Goal: Task Accomplishment & Management: Manage account settings

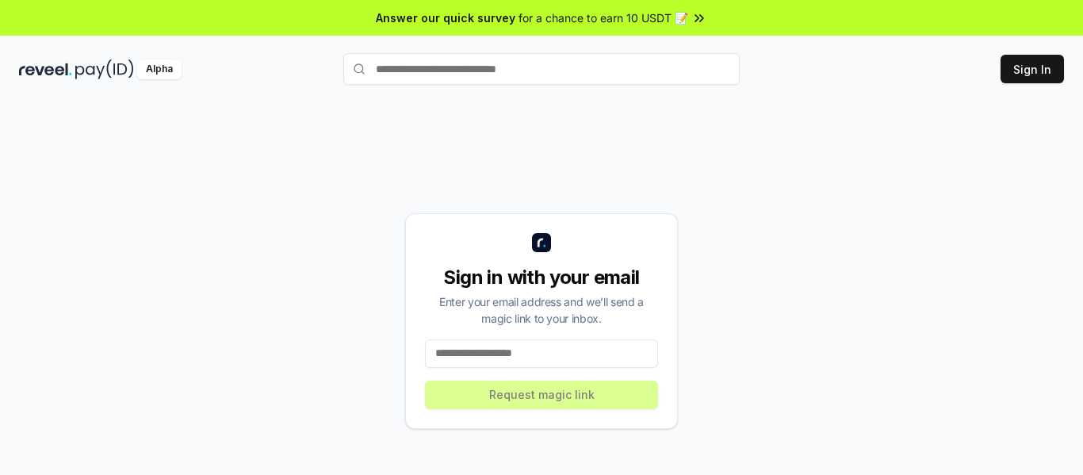
click at [541, 351] on input at bounding box center [541, 353] width 233 height 29
type input "**********"
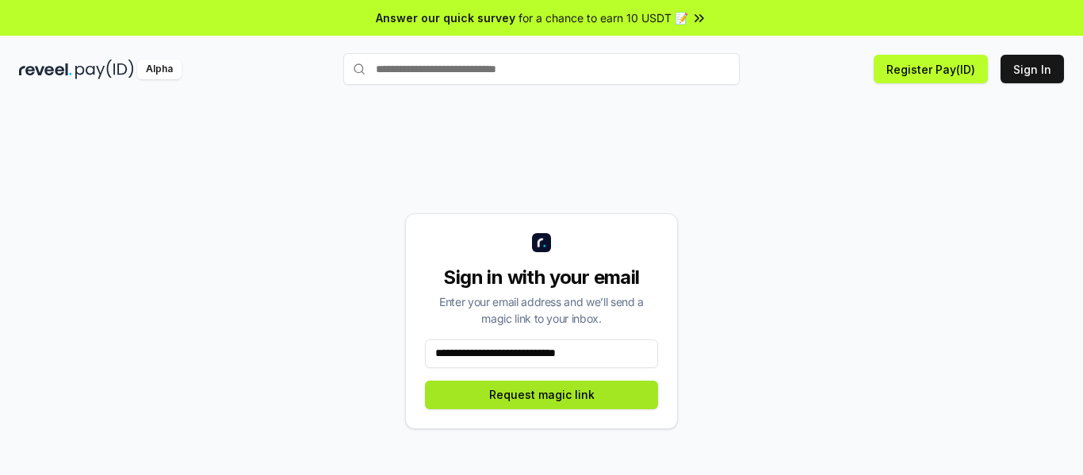
click at [515, 396] on button "Request magic link" at bounding box center [541, 395] width 233 height 29
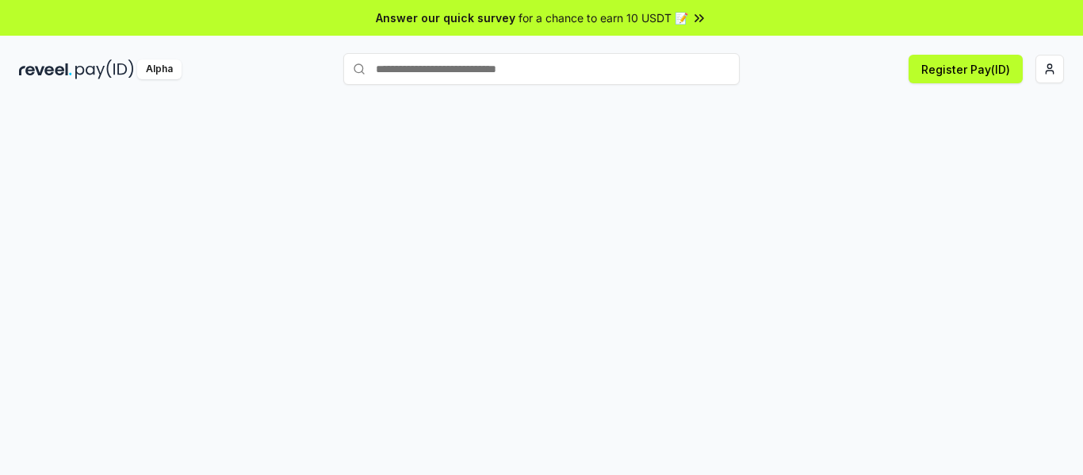
click at [1049, 74] on html "Answer our quick survey for a chance to earn 10 USDT 📝 Alpha Register Pay(ID)" at bounding box center [541, 237] width 1083 height 475
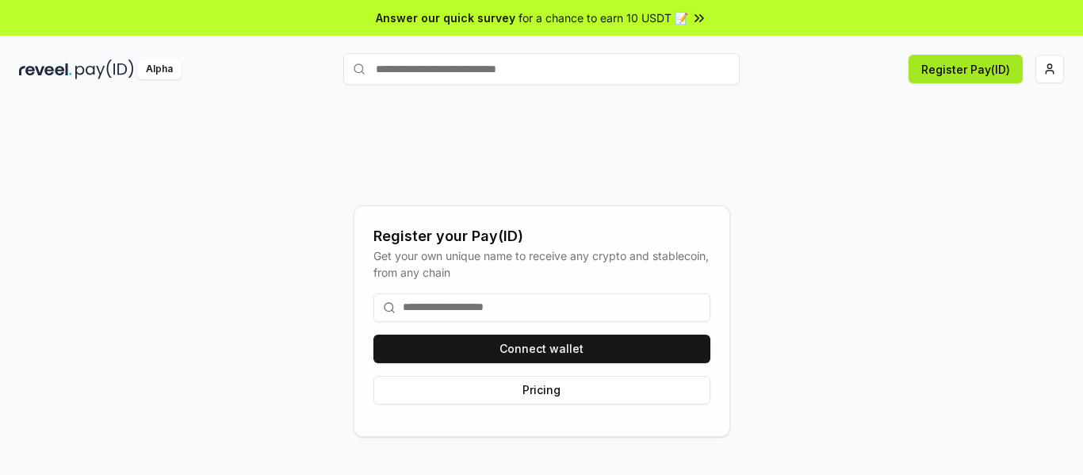
click at [946, 74] on button "Register Pay(ID)" at bounding box center [966, 69] width 114 height 29
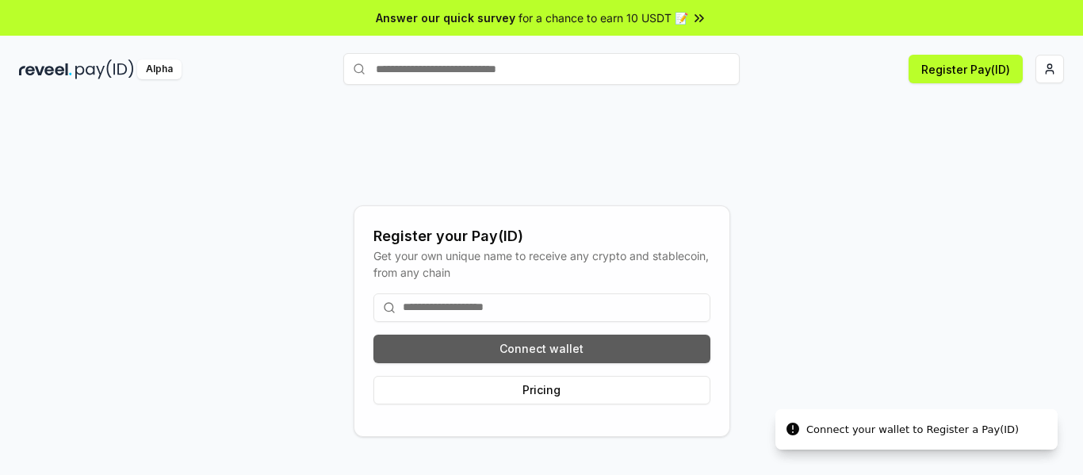
click at [557, 350] on button "Connect wallet" at bounding box center [541, 349] width 337 height 29
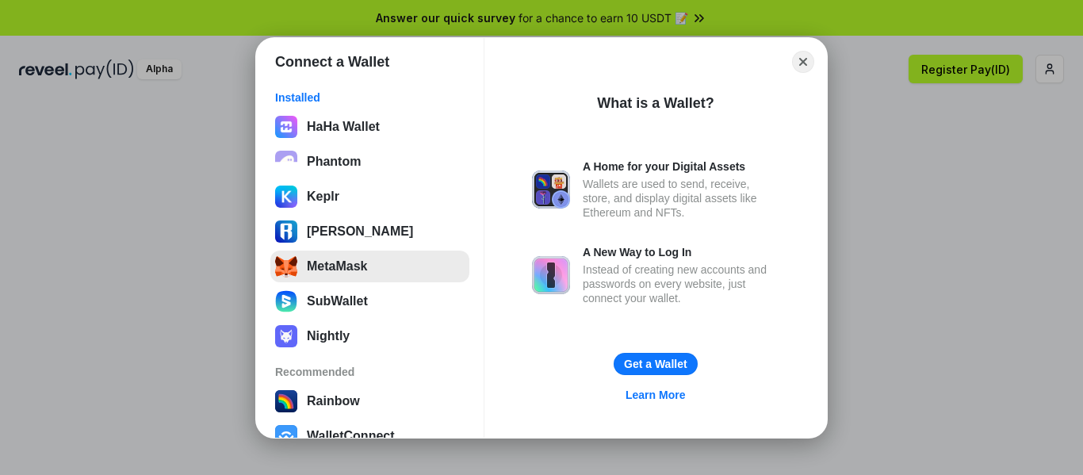
click at [381, 278] on button "MetaMask" at bounding box center [369, 267] width 199 height 32
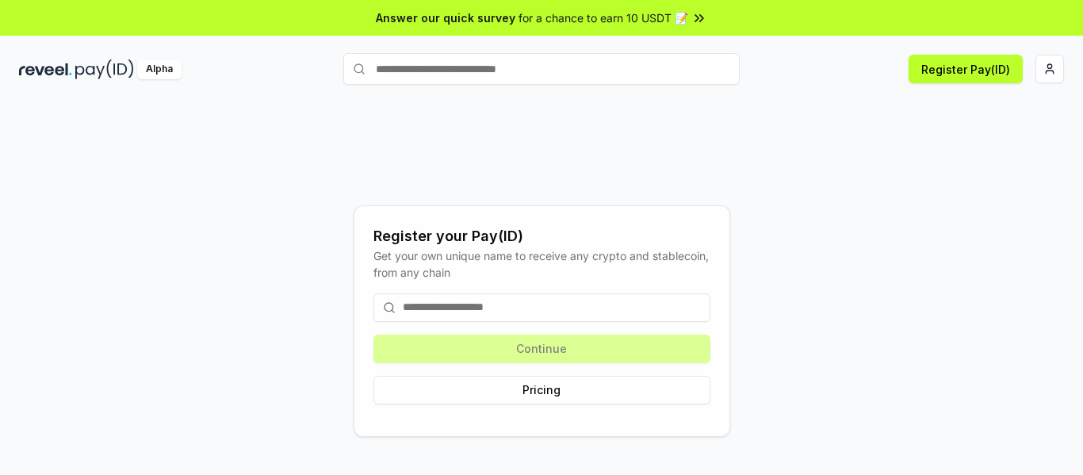
click at [919, 153] on div "Register your Pay(ID) Get your own unique name to receive any crypto and stable…" at bounding box center [541, 320] width 1045 height 399
click at [977, 71] on button "Register Pay(ID)" at bounding box center [966, 69] width 114 height 29
click at [472, 308] on input at bounding box center [541, 307] width 337 height 29
click at [1043, 69] on html "Answer our quick survey for a chance to earn 10 USDT 📝 Alpha Register Pay(ID) R…" at bounding box center [541, 237] width 1083 height 475
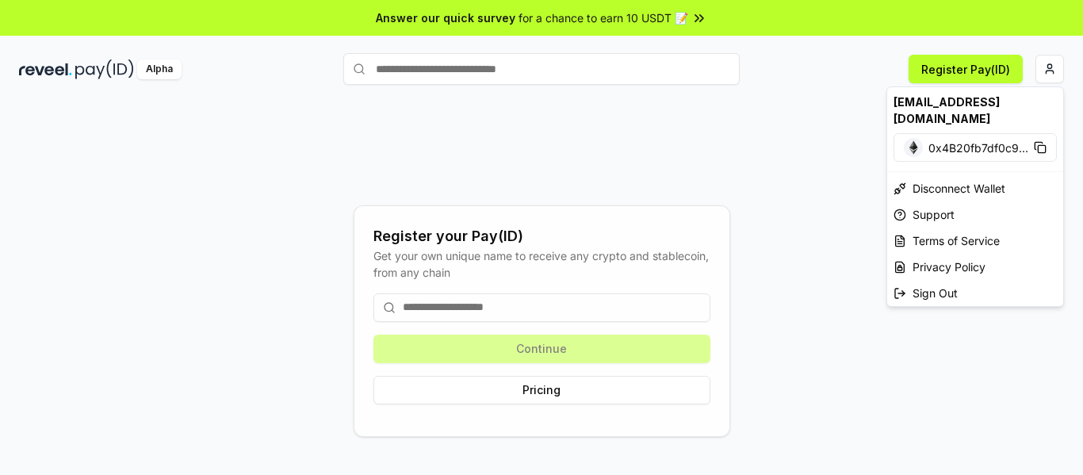
click at [788, 193] on html "Answer our quick survey for a chance to earn 10 USDT 📝 Alpha Register Pay(ID) R…" at bounding box center [541, 237] width 1083 height 475
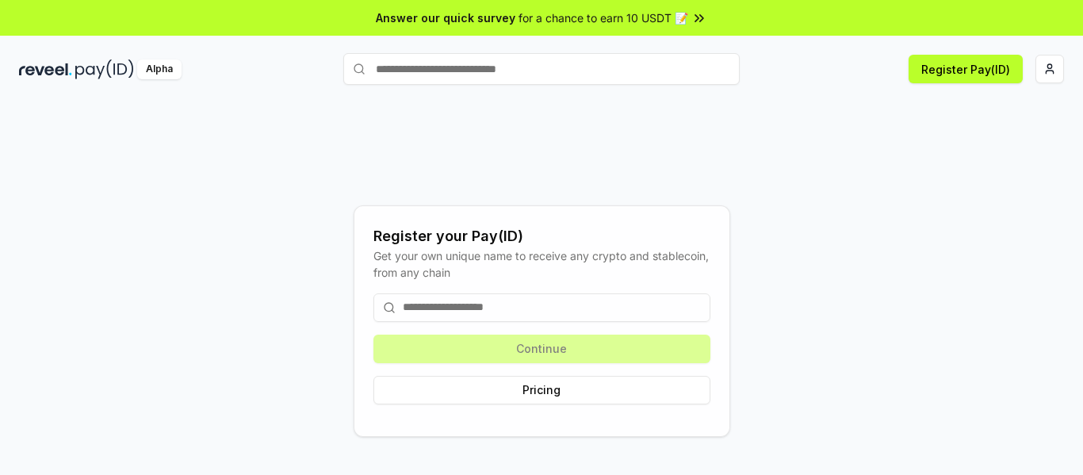
click at [533, 308] on input at bounding box center [541, 307] width 337 height 29
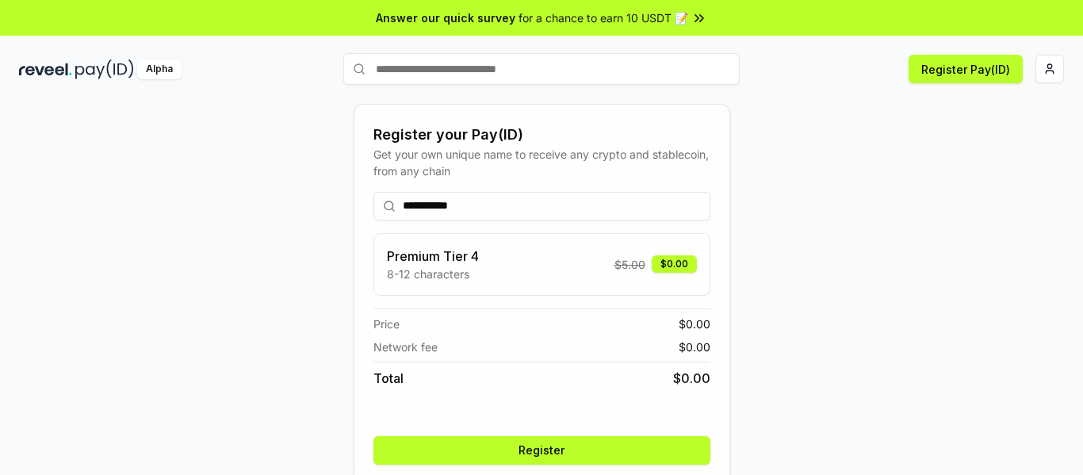
type input "**********"
click at [882, 250] on div "**********" at bounding box center [541, 320] width 1045 height 399
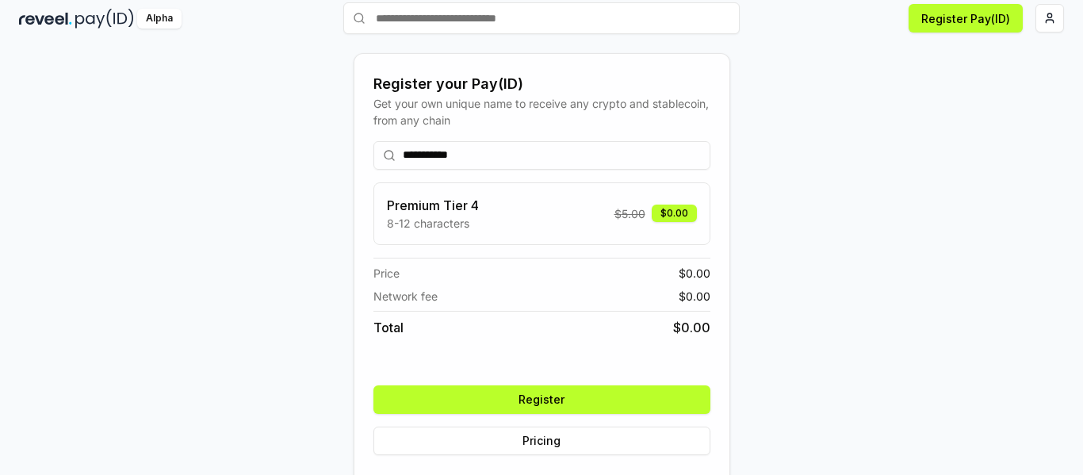
scroll to position [63, 0]
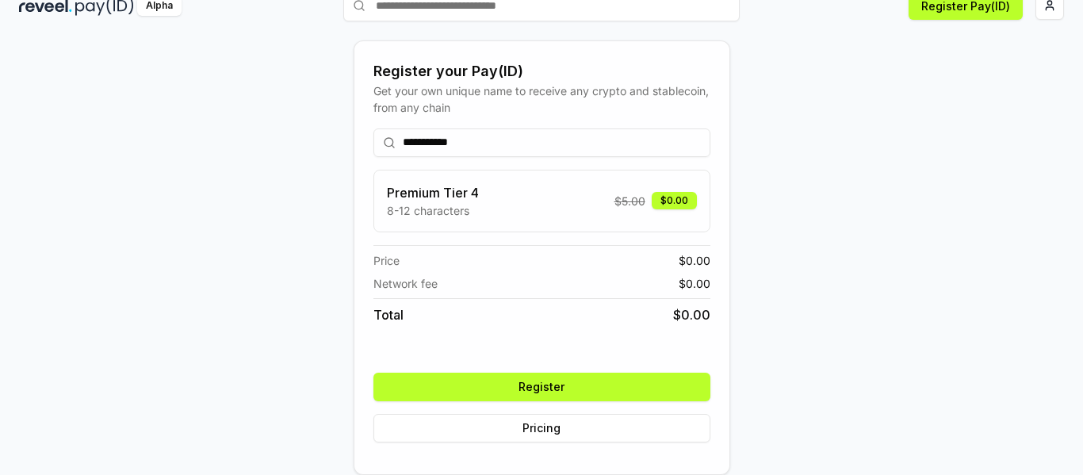
click at [652, 383] on button "Register" at bounding box center [541, 387] width 337 height 29
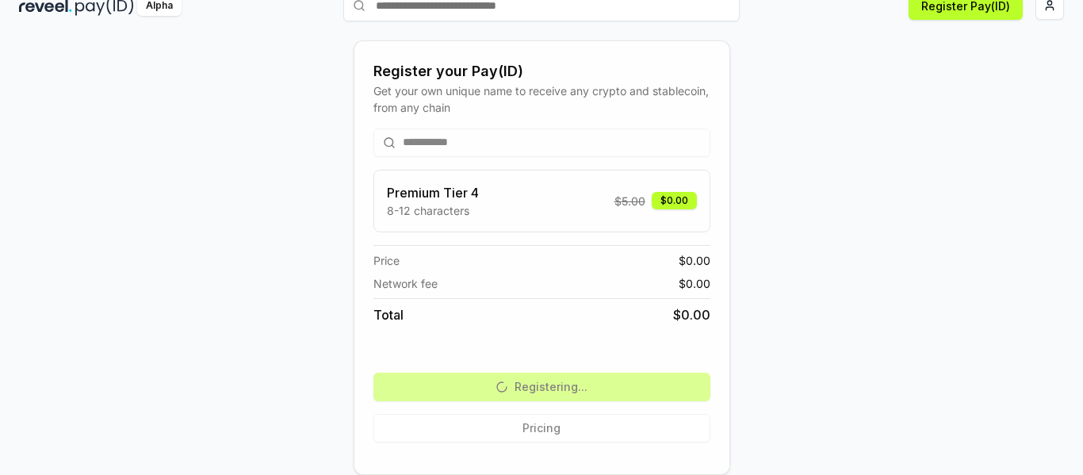
scroll to position [45, 0]
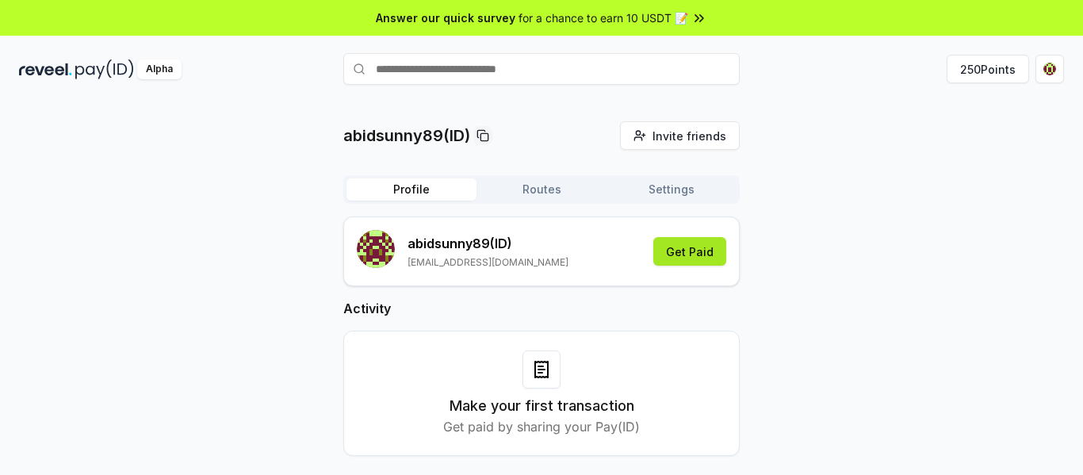
click at [703, 255] on button "Get Paid" at bounding box center [689, 251] width 73 height 29
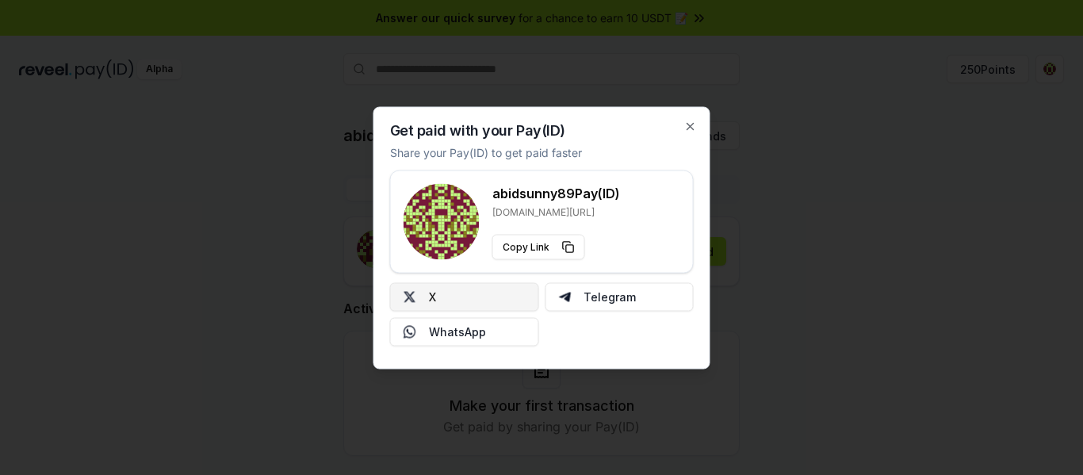
click at [484, 304] on button "X" at bounding box center [464, 296] width 149 height 29
click at [691, 128] on icon "button" at bounding box center [690, 126] width 13 height 13
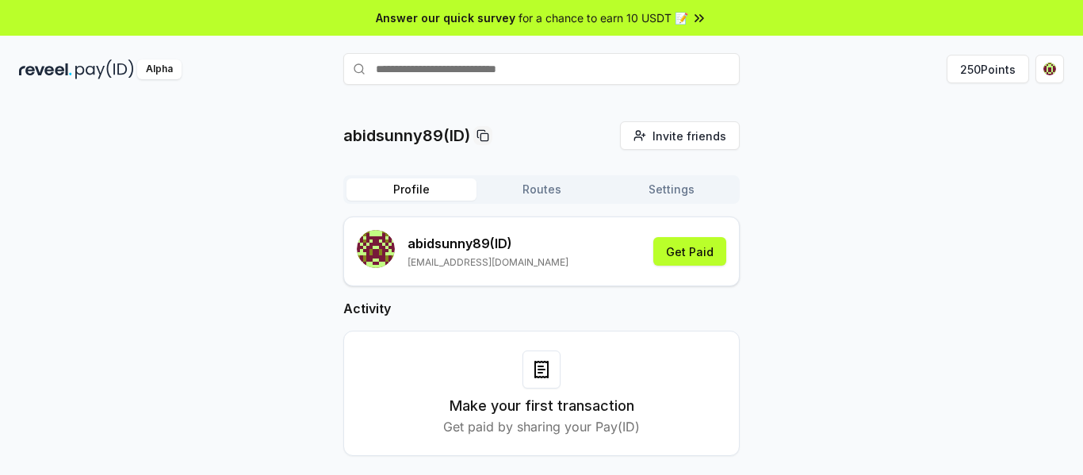
click at [869, 196] on div "abidsunny89(ID) Invite friends Invite Profile Routes Settings abidsunny89 (ID) …" at bounding box center [541, 301] width 1045 height 360
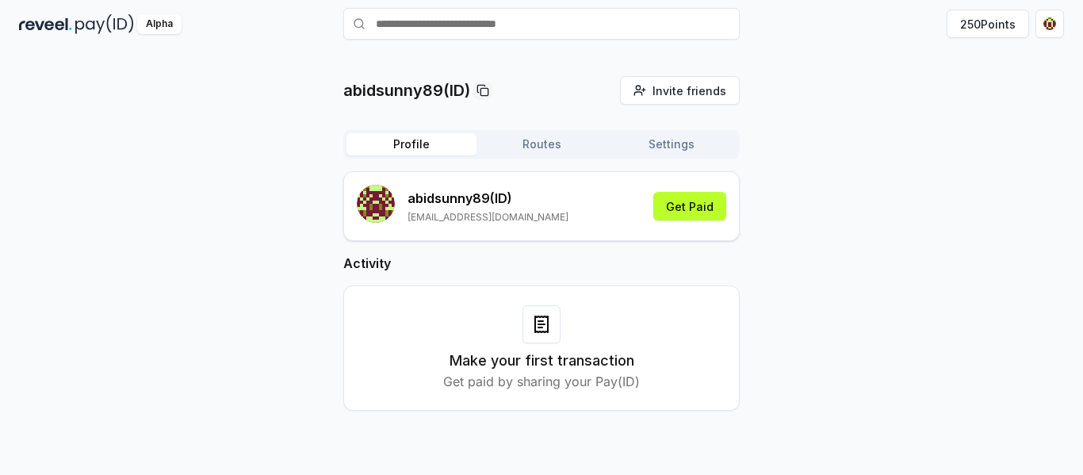
click at [536, 144] on button "Routes" at bounding box center [542, 144] width 130 height 22
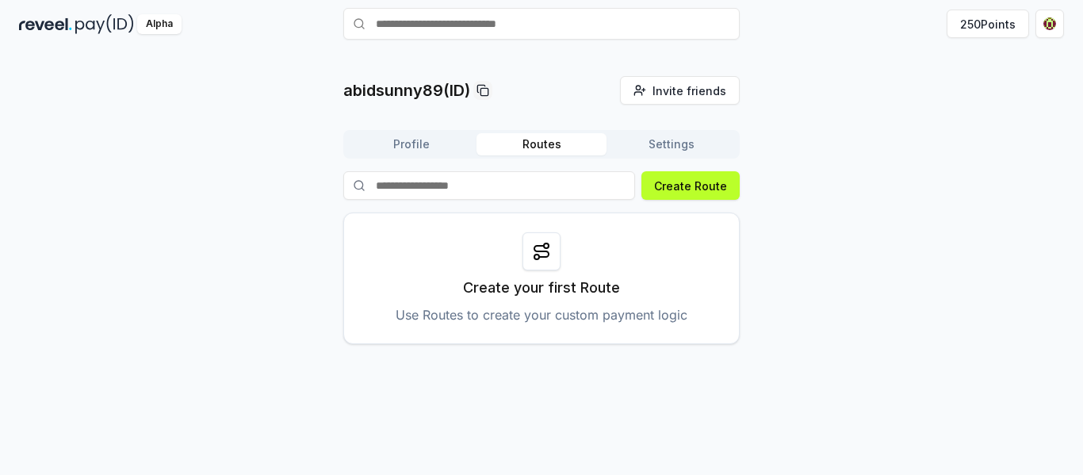
click at [665, 146] on button "Settings" at bounding box center [672, 144] width 130 height 22
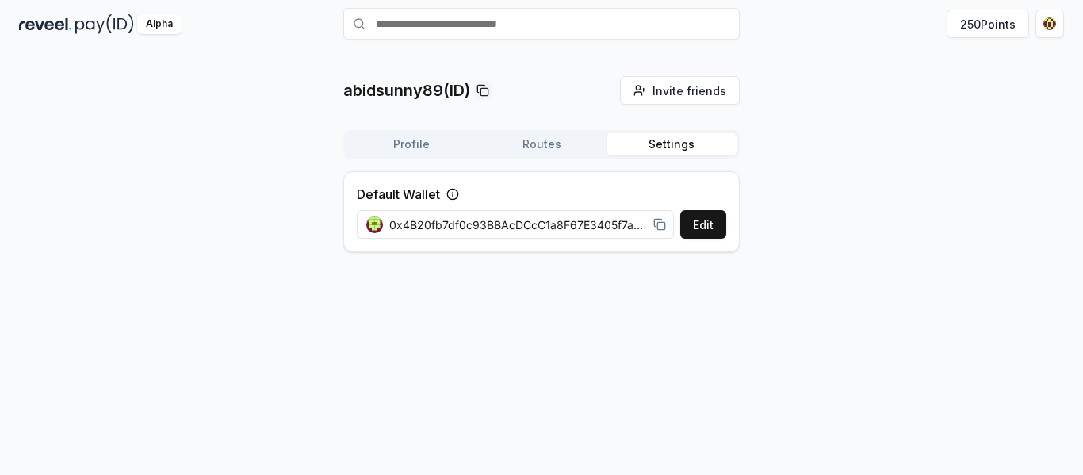
click at [584, 154] on button "Routes" at bounding box center [542, 144] width 130 height 22
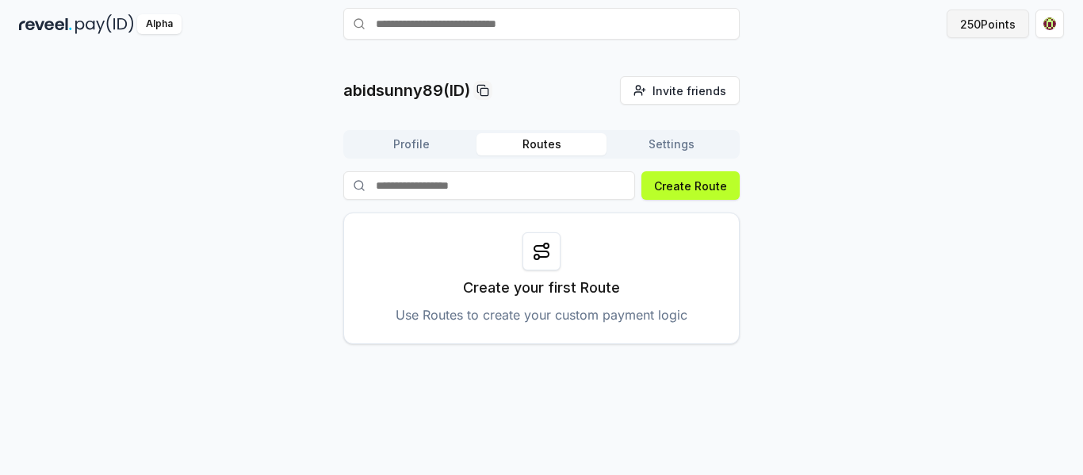
click at [1013, 28] on button "250 Points" at bounding box center [988, 24] width 82 height 29
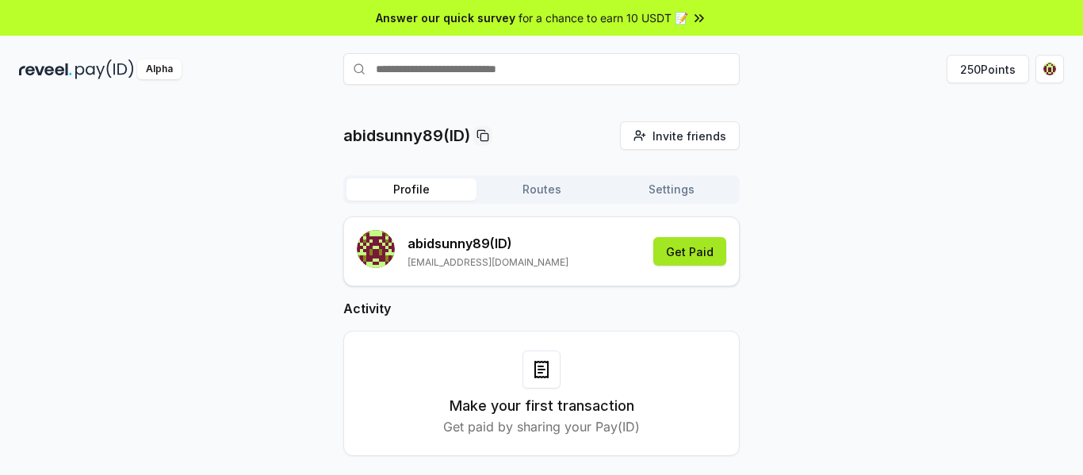
click at [688, 252] on button "Get Paid" at bounding box center [689, 251] width 73 height 29
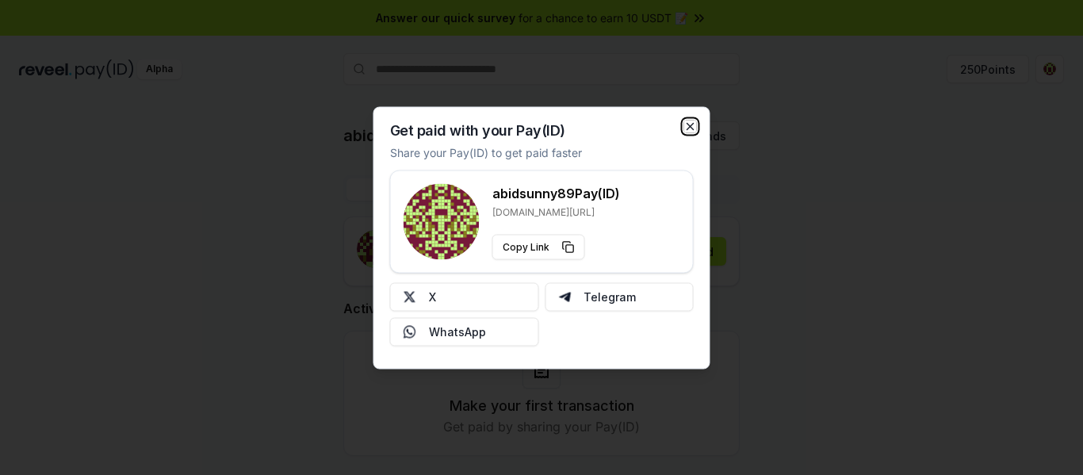
click at [686, 128] on icon "button" at bounding box center [690, 126] width 13 height 13
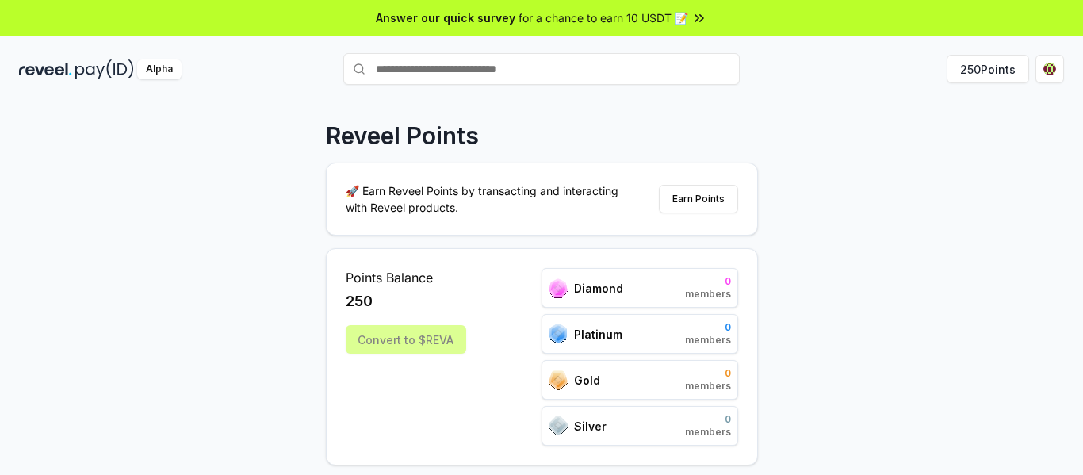
click at [413, 349] on div "Convert to $REVA" at bounding box center [406, 339] width 121 height 29
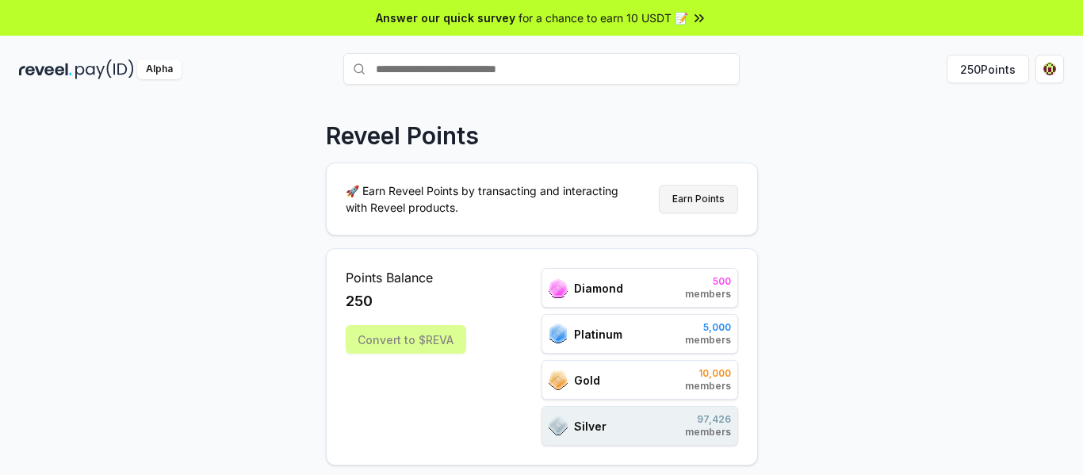
click at [718, 198] on button "Earn Points" at bounding box center [698, 199] width 79 height 29
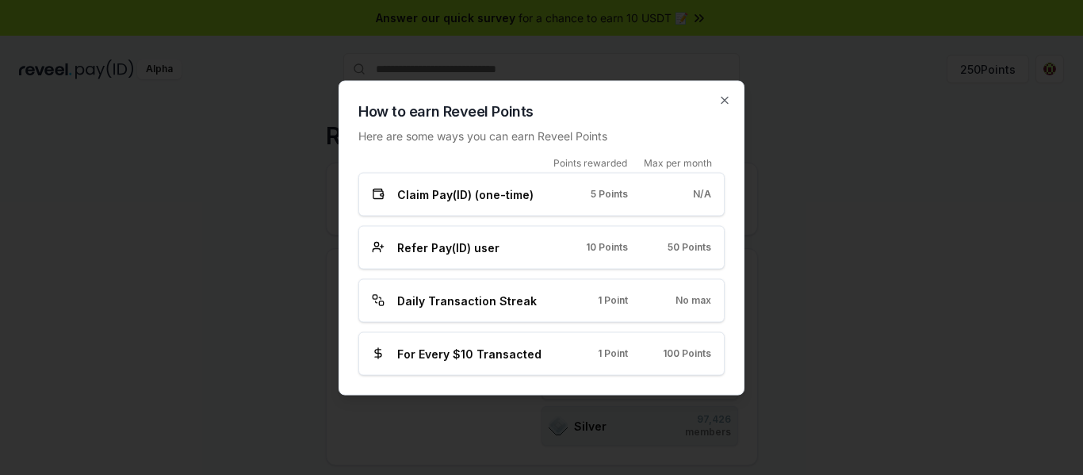
click at [530, 190] on div "Claim Pay(ID) (one-time)" at bounding box center [458, 194] width 173 height 17
drag, startPoint x: 620, startPoint y: 199, endPoint x: 617, endPoint y: 213, distance: 13.8
click at [620, 199] on span "5 Points" at bounding box center [609, 194] width 37 height 13
click at [722, 103] on icon "button" at bounding box center [725, 100] width 6 height 6
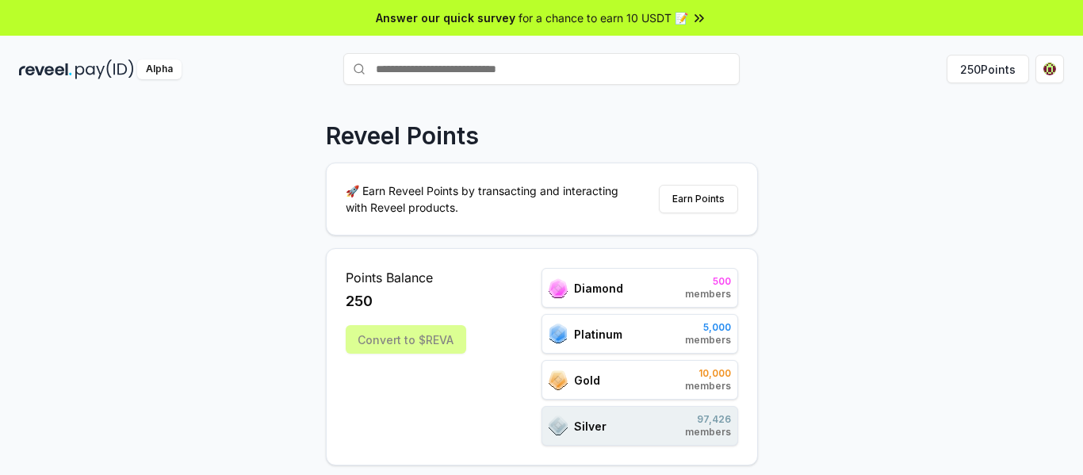
click at [634, 20] on span "for a chance to earn 10 USDT 📝" at bounding box center [604, 18] width 170 height 17
click at [680, 196] on button "Earn Points" at bounding box center [698, 199] width 79 height 29
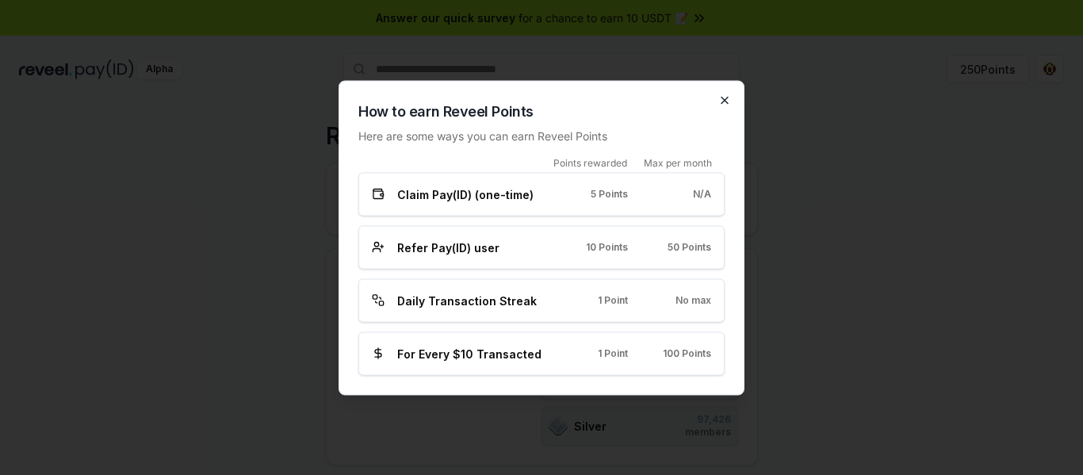
click at [721, 104] on icon "button" at bounding box center [724, 100] width 13 height 13
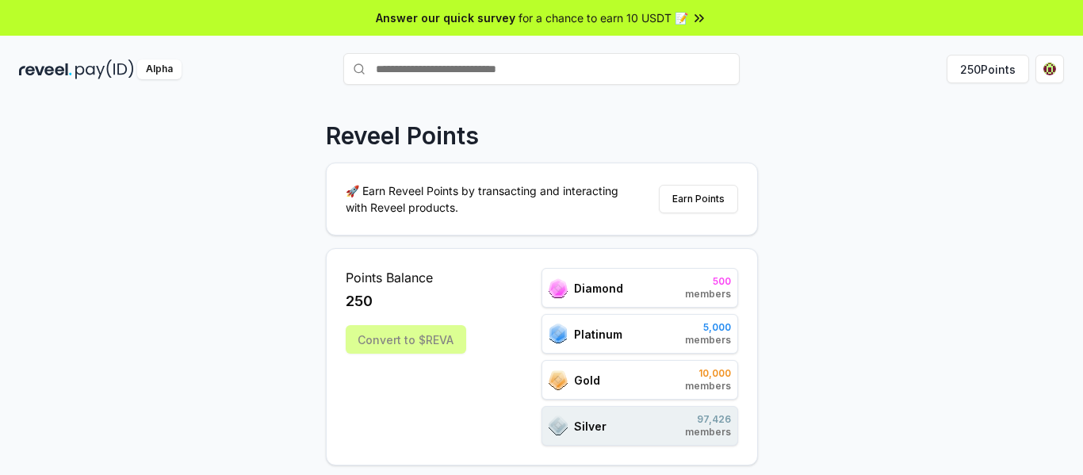
click at [580, 299] on div "Diamond 500 members" at bounding box center [640, 288] width 197 height 40
click at [638, 291] on div "Diamond 500 members" at bounding box center [640, 288] width 197 height 40
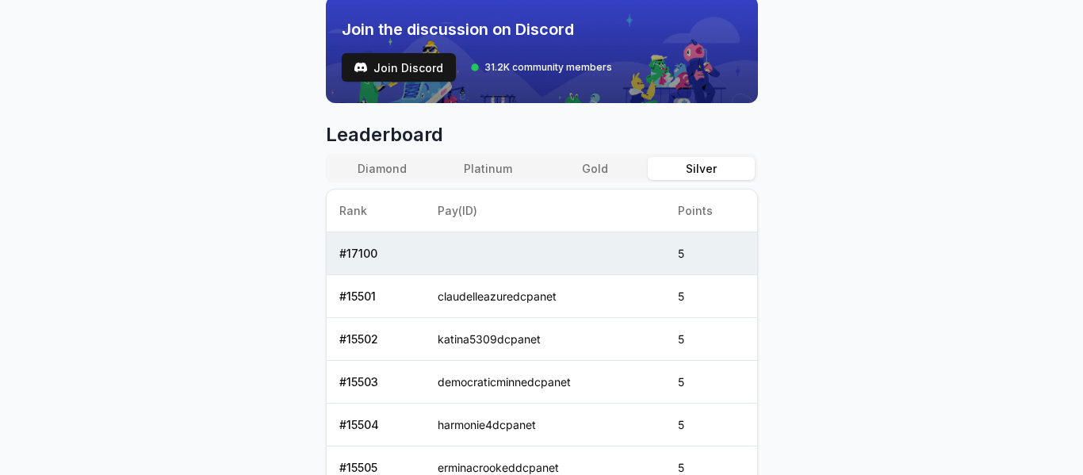
scroll to position [577, 0]
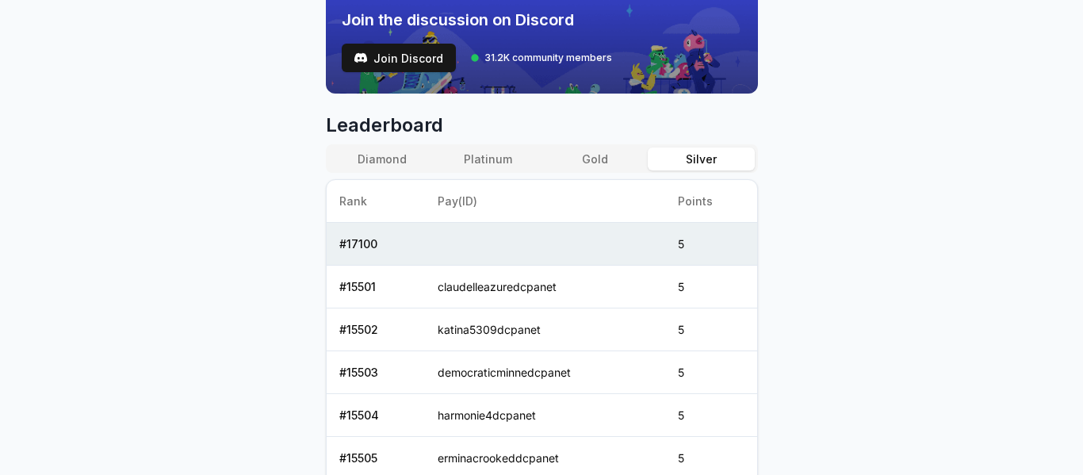
click at [607, 161] on button "Gold" at bounding box center [595, 158] width 106 height 23
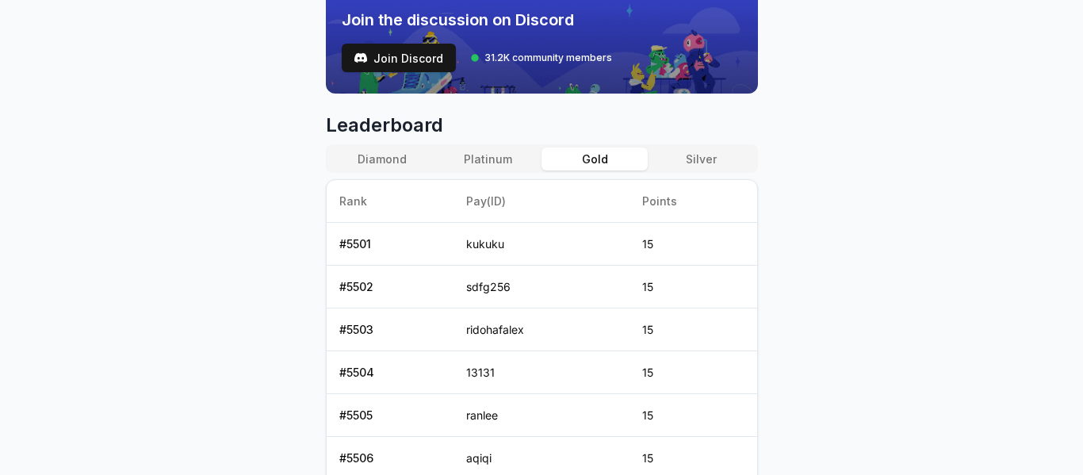
click at [513, 161] on button "Platinum" at bounding box center [488, 158] width 106 height 23
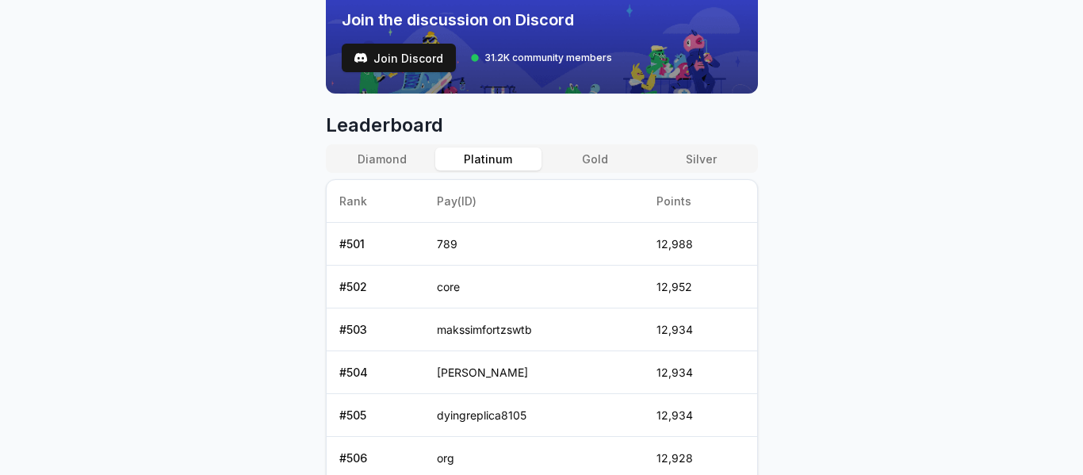
click at [404, 151] on button "Diamond" at bounding box center [382, 158] width 106 height 23
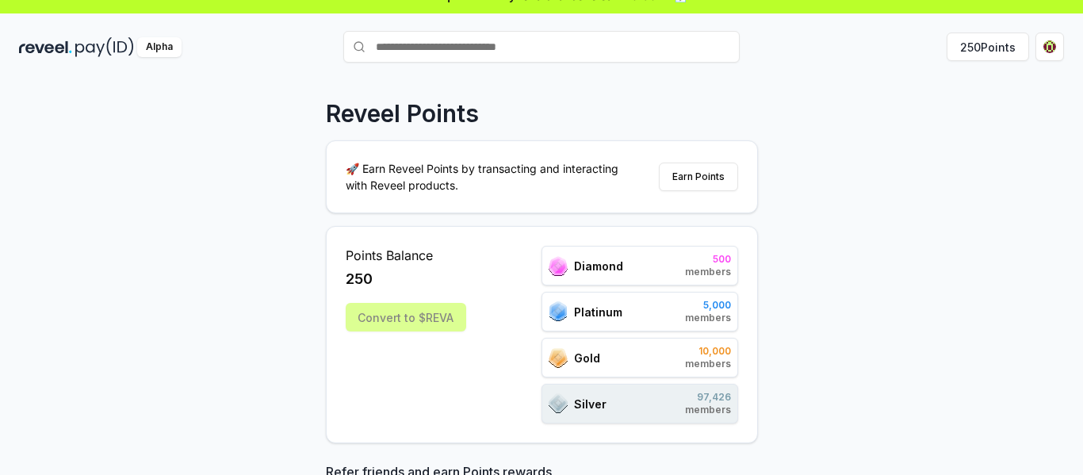
scroll to position [0, 0]
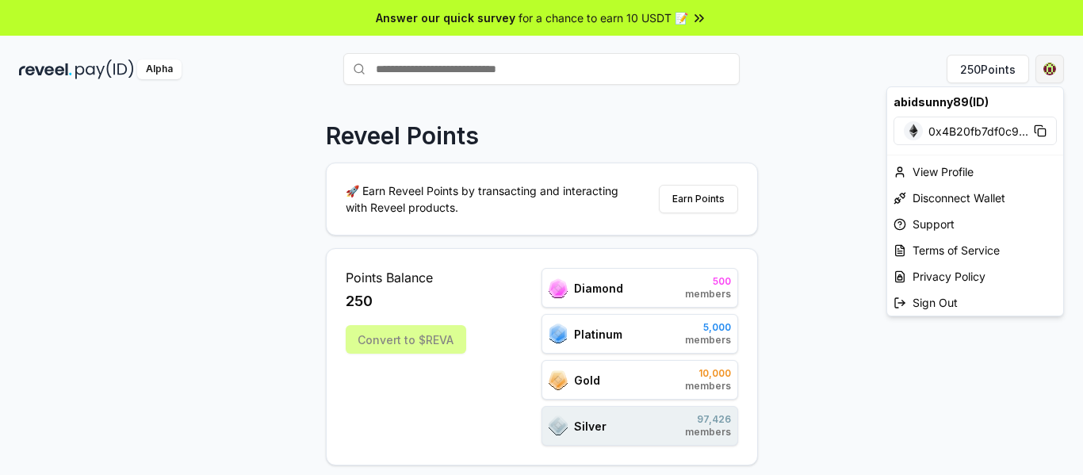
click at [1037, 72] on html "Answer our quick survey for a chance to earn 10 USDT 📝 Alpha 250 Points Reveel …" at bounding box center [541, 237] width 1083 height 475
click at [984, 175] on div "View Profile" at bounding box center [975, 172] width 176 height 26
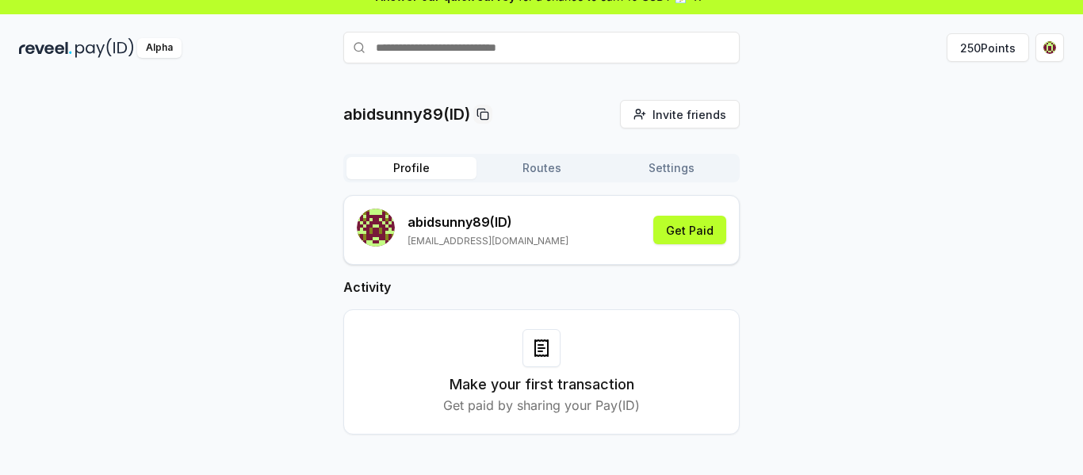
scroll to position [45, 0]
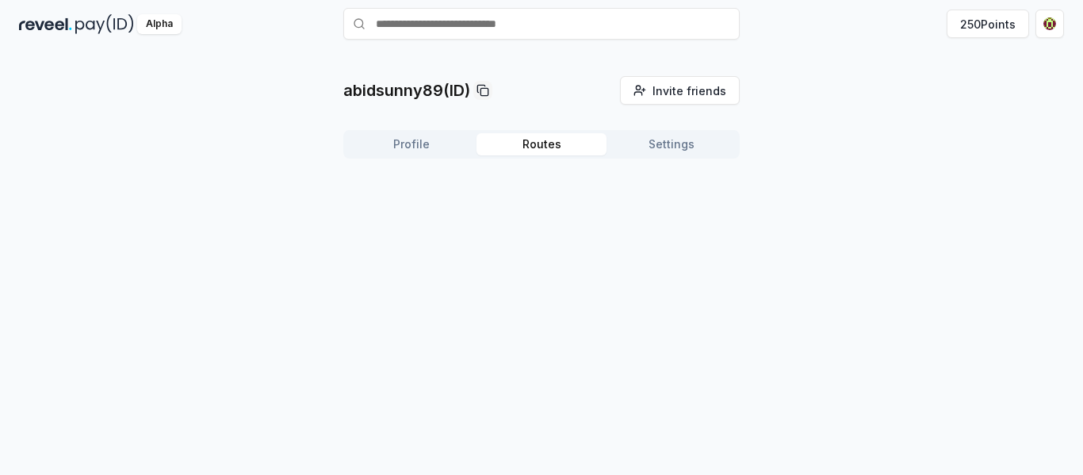
click at [525, 149] on button "Routes" at bounding box center [542, 144] width 130 height 22
click at [675, 145] on button "Settings" at bounding box center [672, 144] width 130 height 22
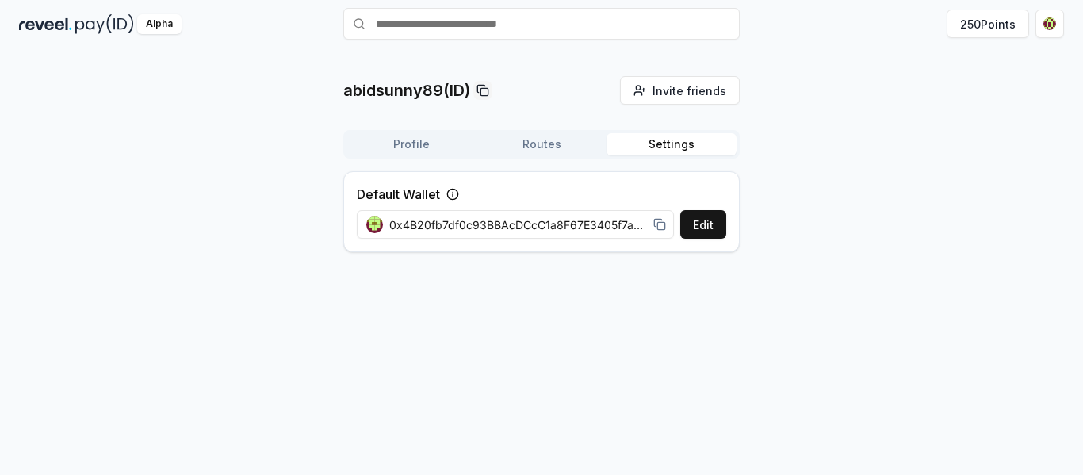
click at [692, 141] on button "Settings" at bounding box center [672, 144] width 130 height 22
click at [584, 141] on button "Routes" at bounding box center [542, 144] width 130 height 22
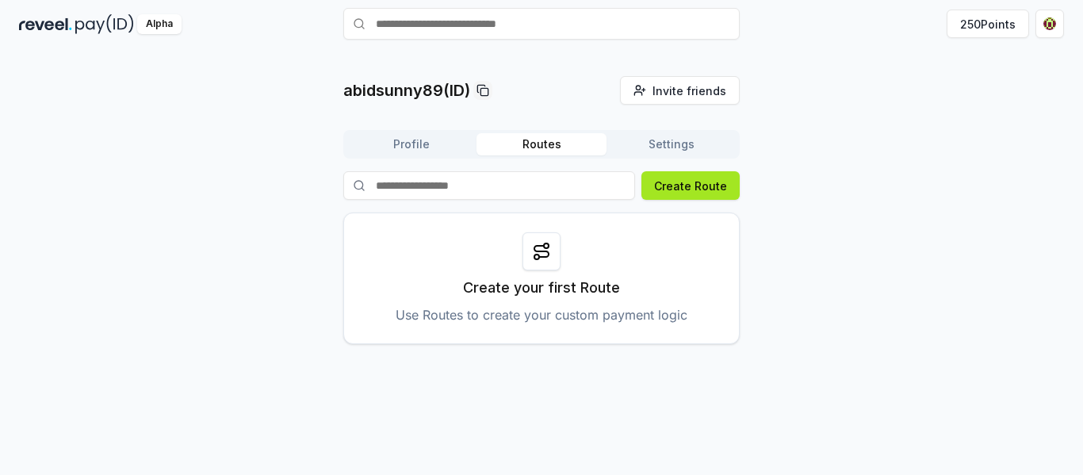
click at [680, 186] on button "Create Route" at bounding box center [691, 185] width 98 height 29
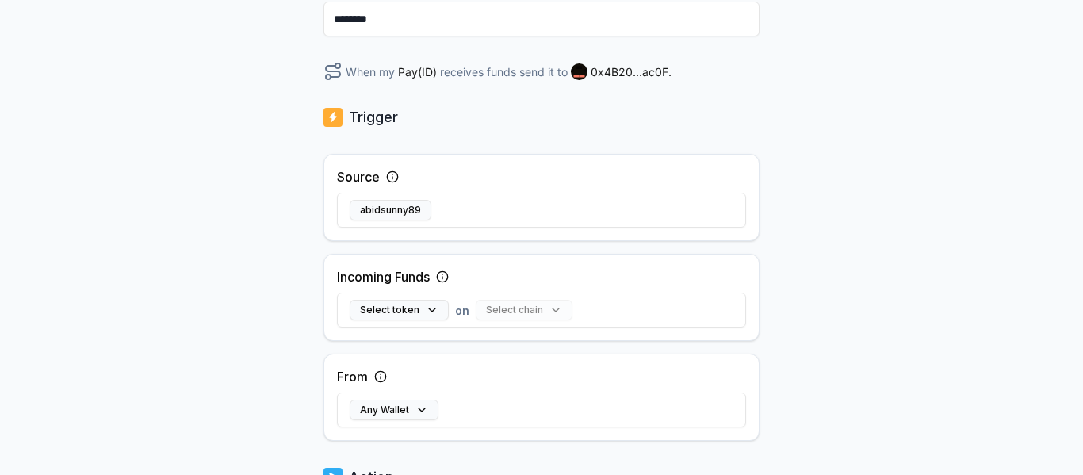
scroll to position [238, 0]
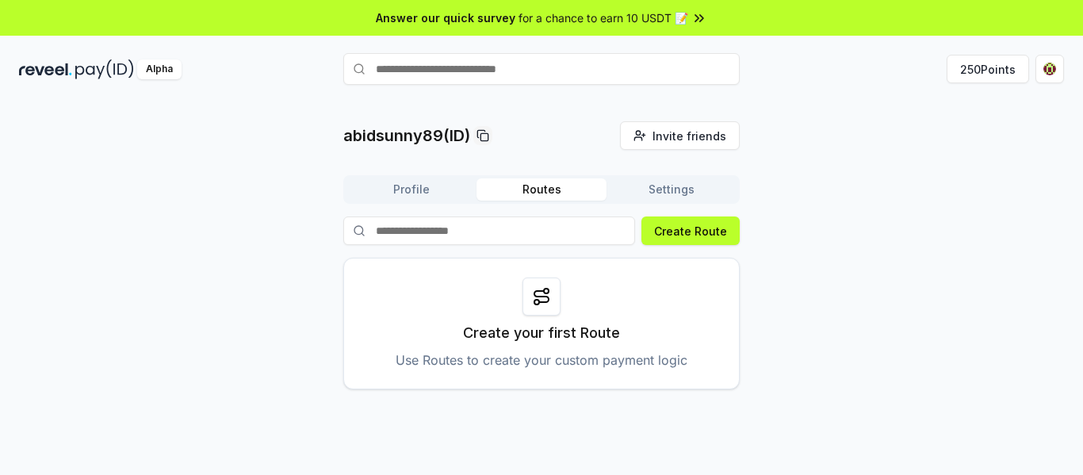
click at [1045, 71] on html "Answer our quick survey for a chance to earn 10 USDT 📝 Alpha 250 Points abidsun…" at bounding box center [541, 237] width 1083 height 475
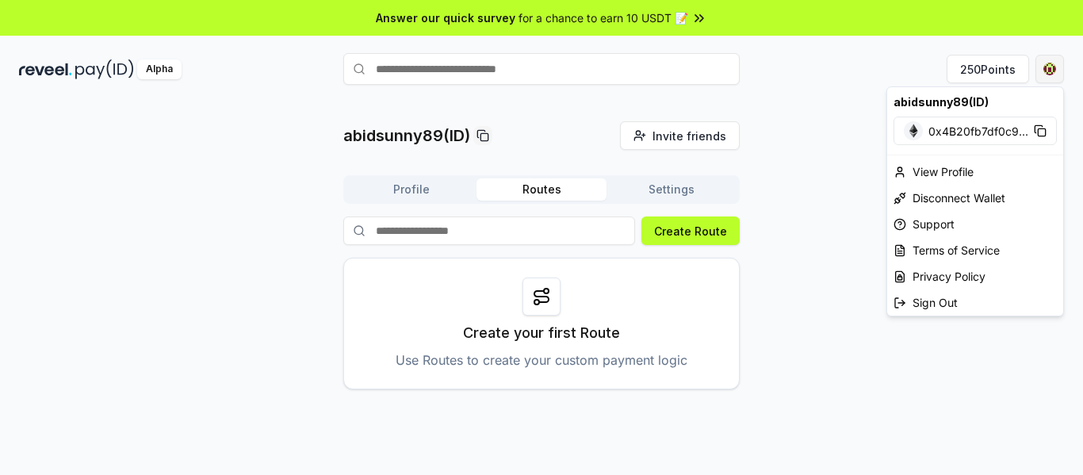
click at [1042, 73] on html "Answer our quick survey for a chance to earn 10 USDT 📝 Alpha 250 Points abidsun…" at bounding box center [541, 237] width 1083 height 475
click at [968, 173] on div "View Profile" at bounding box center [975, 172] width 176 height 26
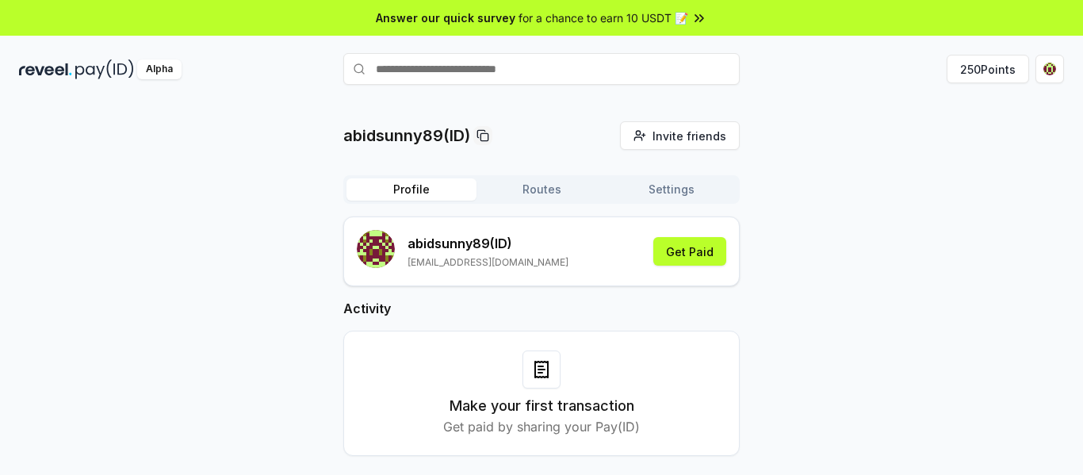
click at [865, 257] on div "abidsunny89(ID) Invite friends Invite Profile Routes Settings abidsunny89 (ID) …" at bounding box center [541, 301] width 1045 height 360
